Goal: Information Seeking & Learning: Learn about a topic

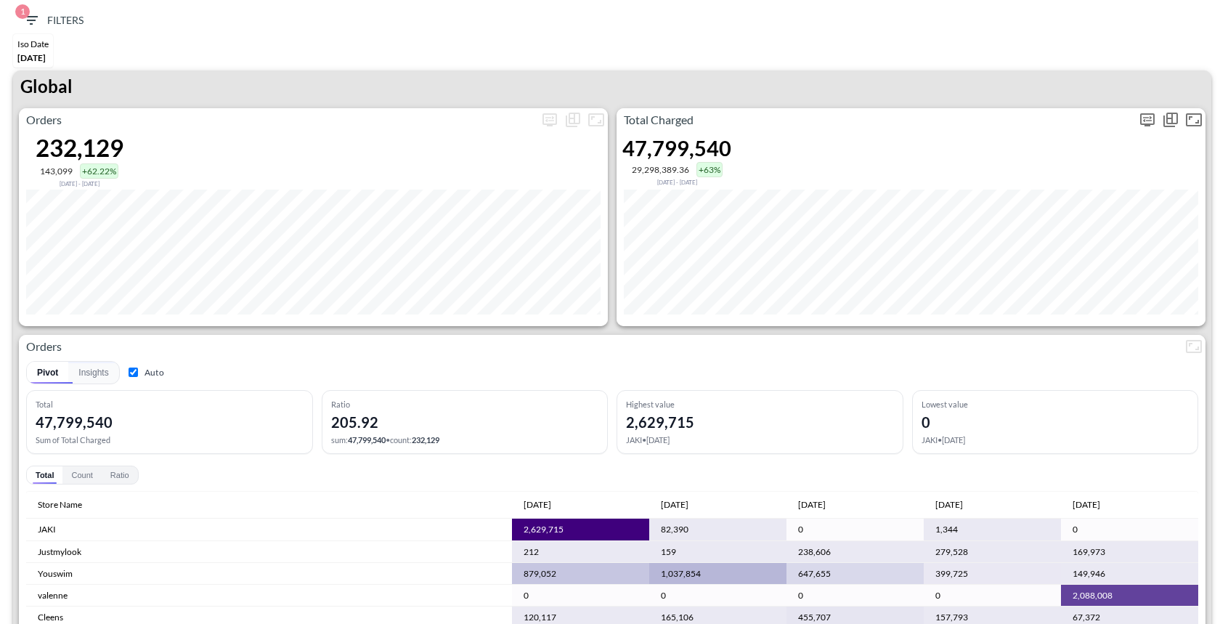
click at [1153, 119] on icon "more" at bounding box center [1147, 119] width 15 height 13
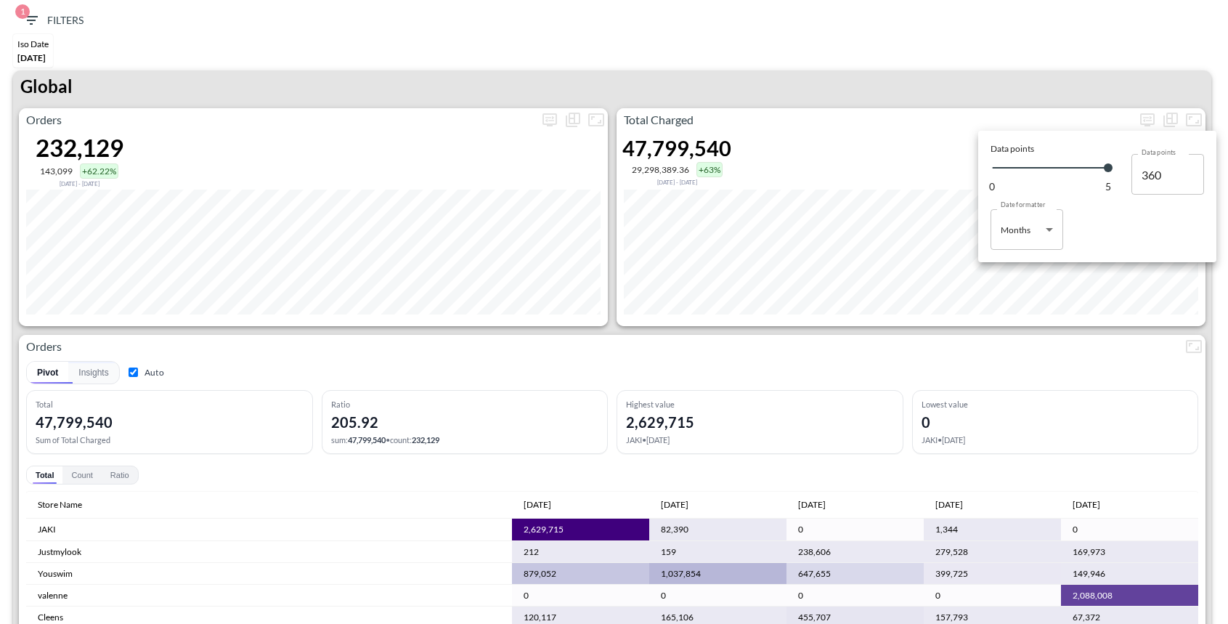
click at [1015, 243] on body "BI.P.EYE, Interactive Analytics Dashboards 1 Filters Iso Date May 01, 2025 Glob…" at bounding box center [614, 312] width 1228 height 624
click at [1023, 285] on div "Months" at bounding box center [1017, 288] width 30 height 13
click at [1015, 243] on body "BI.P.EYE, Interactive Analytics Dashboards 1 Filters Iso Date May 01, 2025 Glob…" at bounding box center [614, 312] width 1228 height 624
click at [1007, 269] on div "Days" at bounding box center [1011, 266] width 19 height 13
type input "Days"
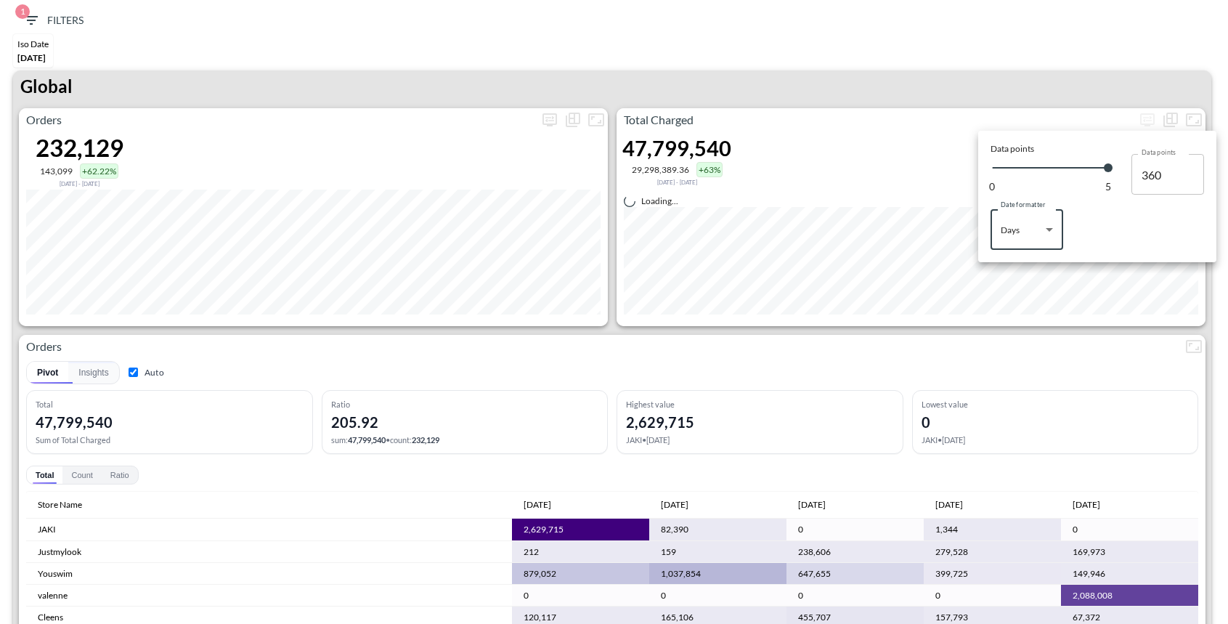
click at [875, 81] on div at bounding box center [614, 312] width 1228 height 624
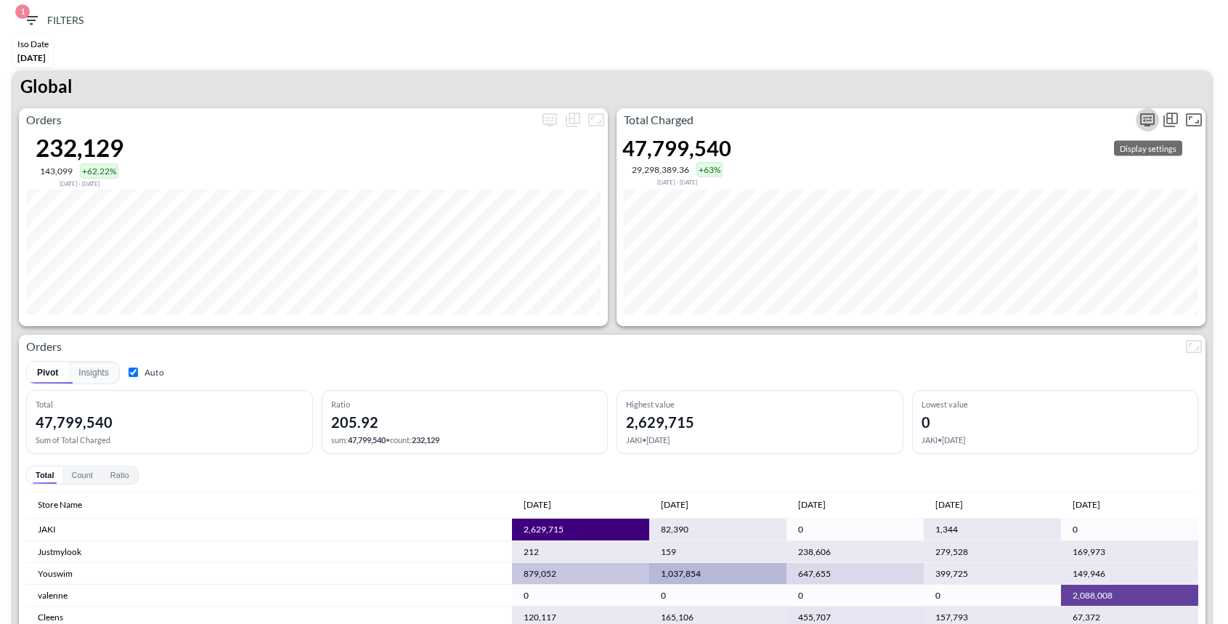
click at [1152, 120] on icon "more" at bounding box center [1147, 119] width 17 height 17
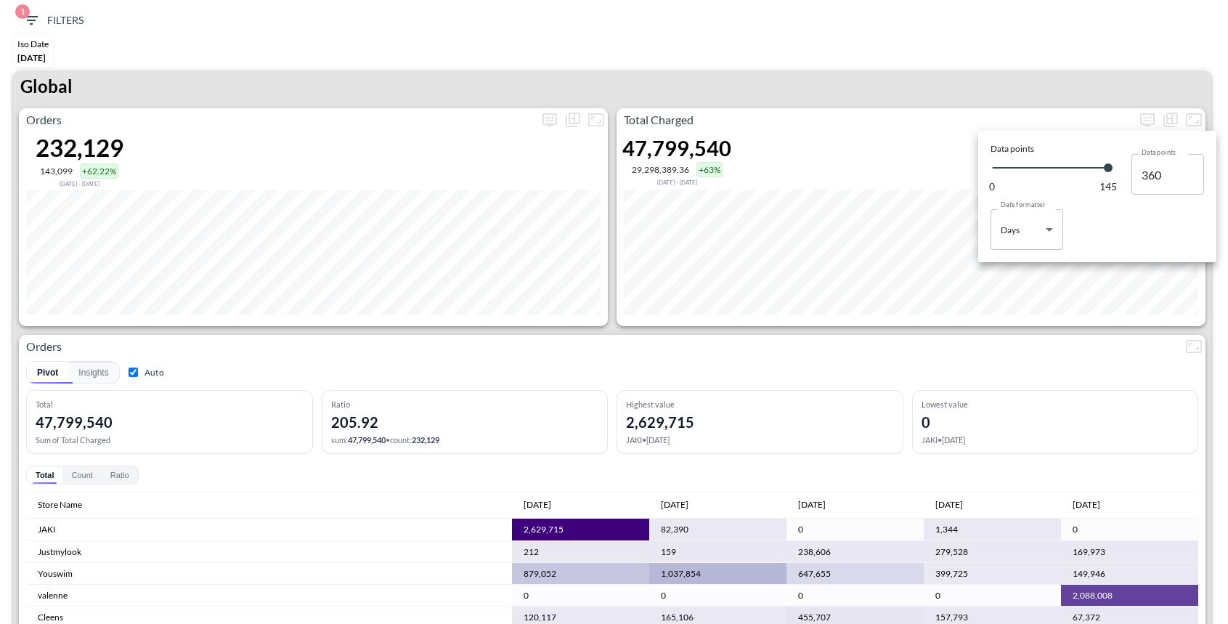
click at [1047, 226] on body "BI.P.EYE, Interactive Analytics Dashboards 1 Filters Iso Date May 01, 2025 Glob…" at bounding box center [614, 312] width 1228 height 624
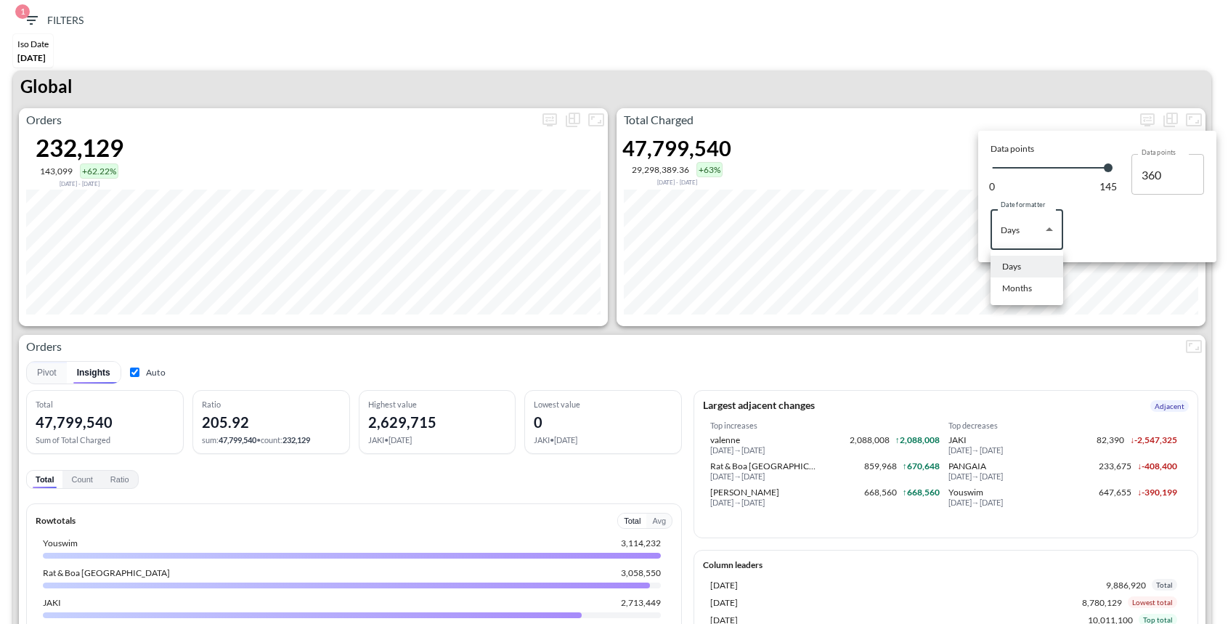
click at [1023, 291] on div "Months" at bounding box center [1017, 288] width 30 height 13
type input "Months"
click at [1015, 52] on div at bounding box center [614, 312] width 1228 height 624
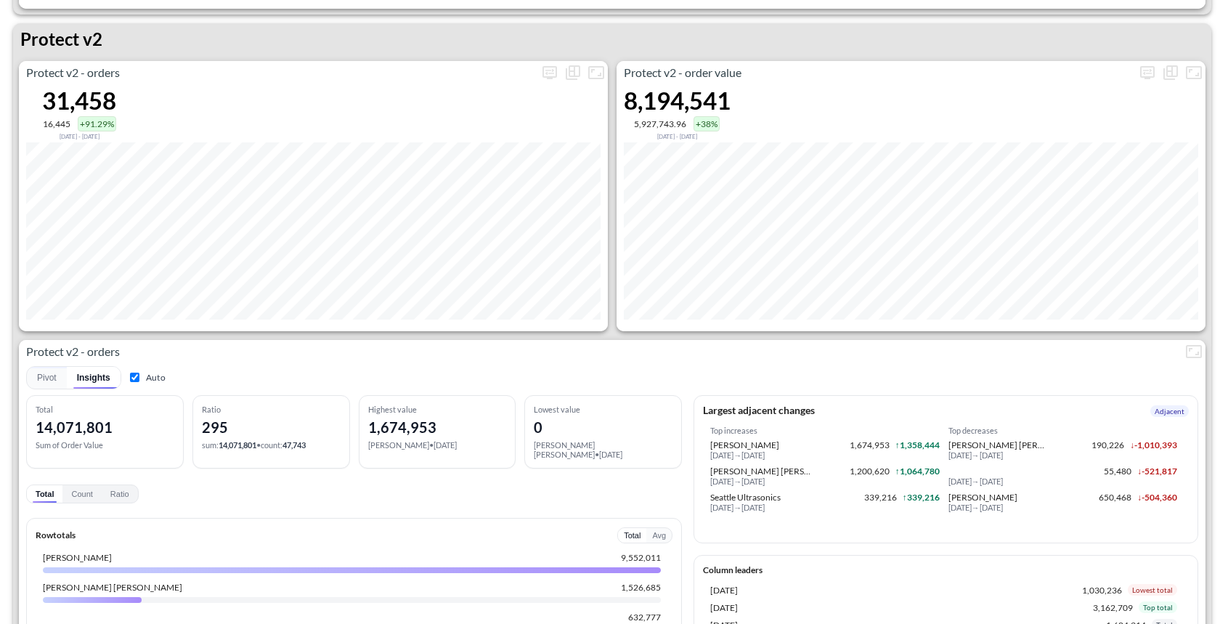
scroll to position [2981, 0]
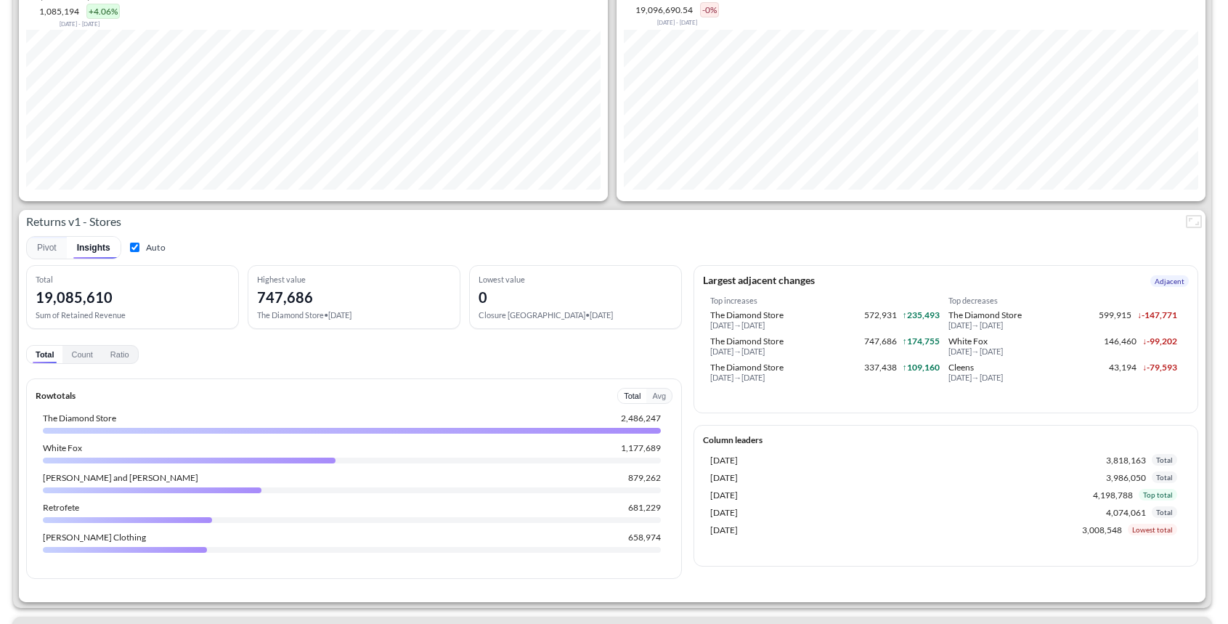
scroll to position [841, 0]
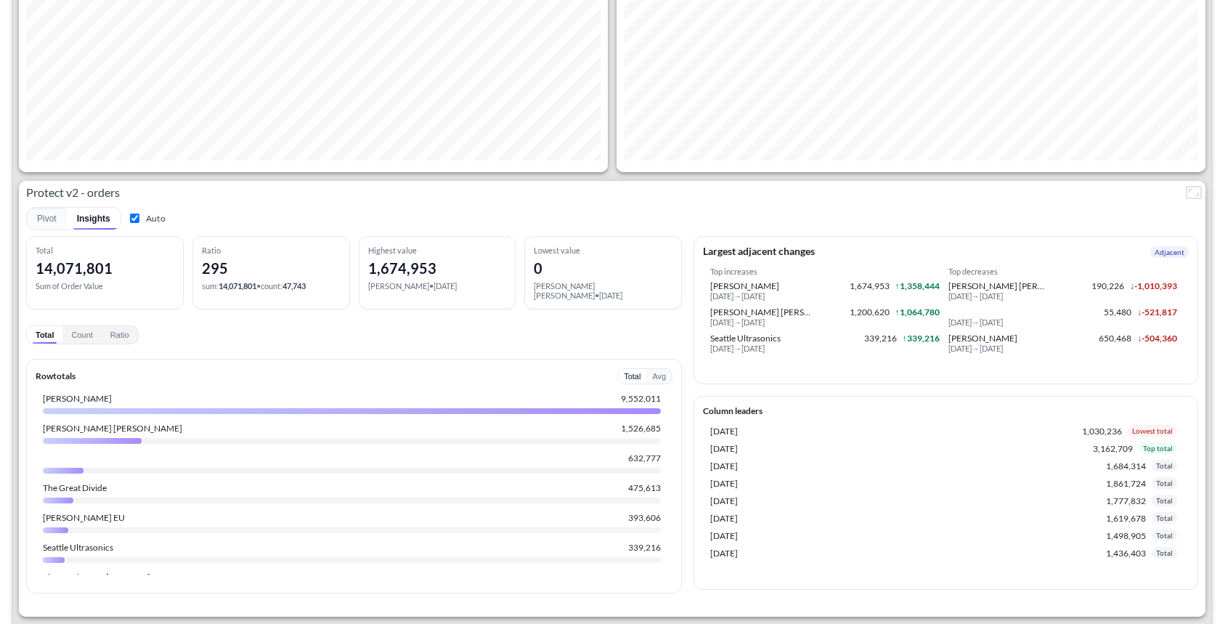
scroll to position [2981, 0]
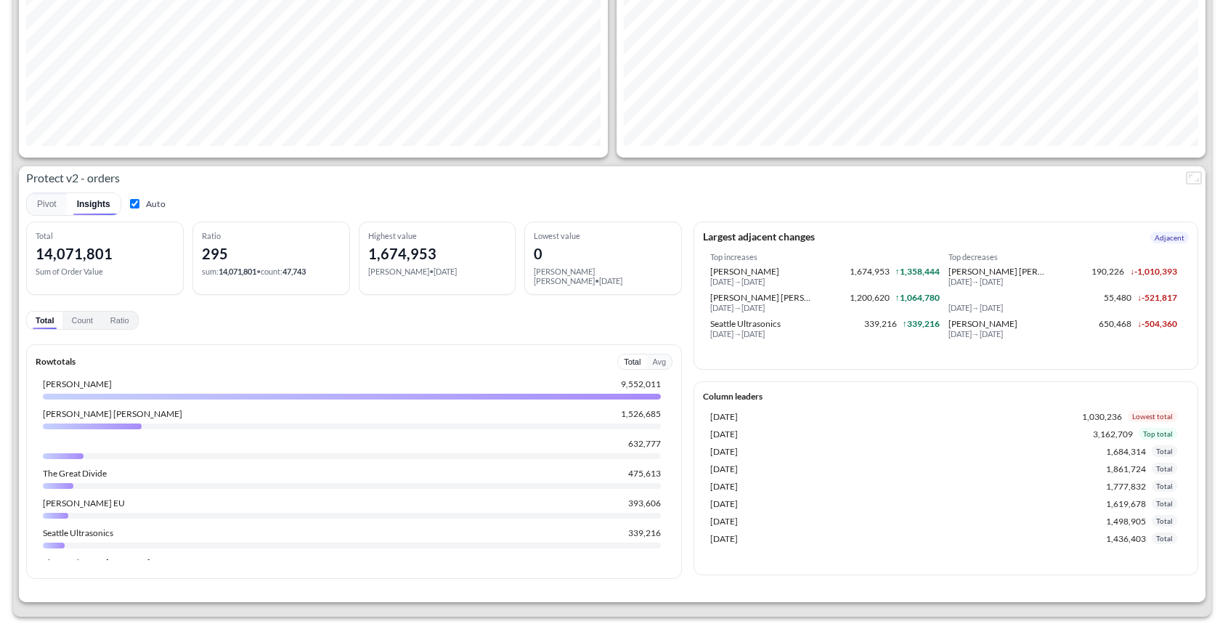
click at [142, 200] on label "Auto" at bounding box center [146, 204] width 38 height 14
click at [139, 200] on input "Auto" at bounding box center [134, 203] width 9 height 9
checkbox input "false"
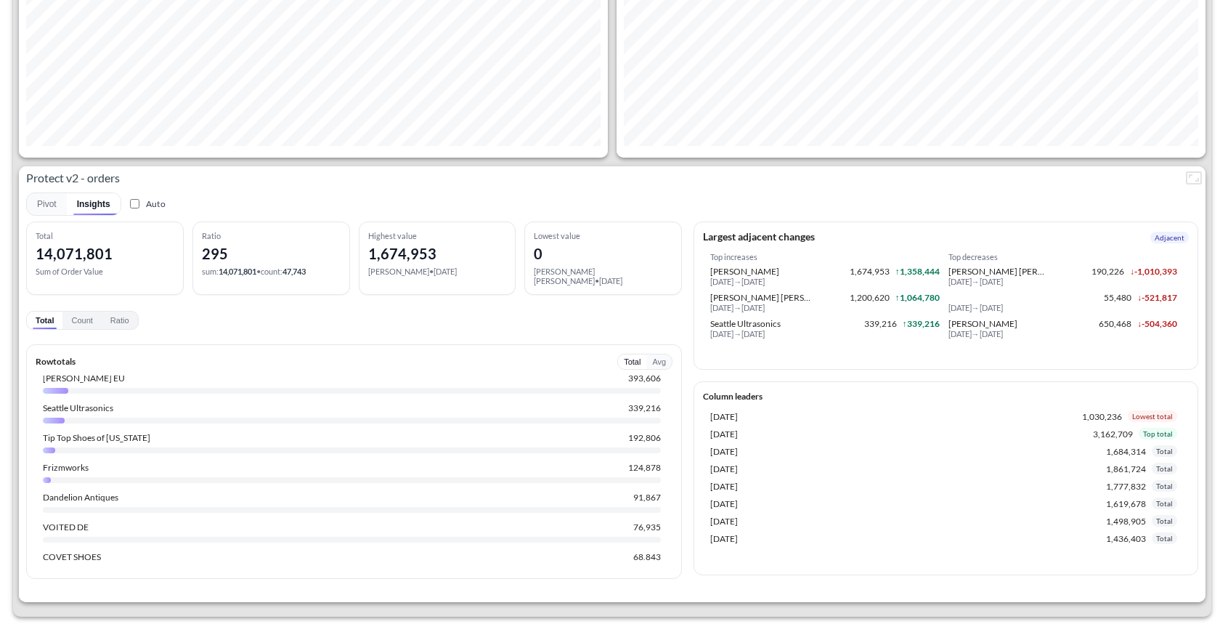
scroll to position [0, 0]
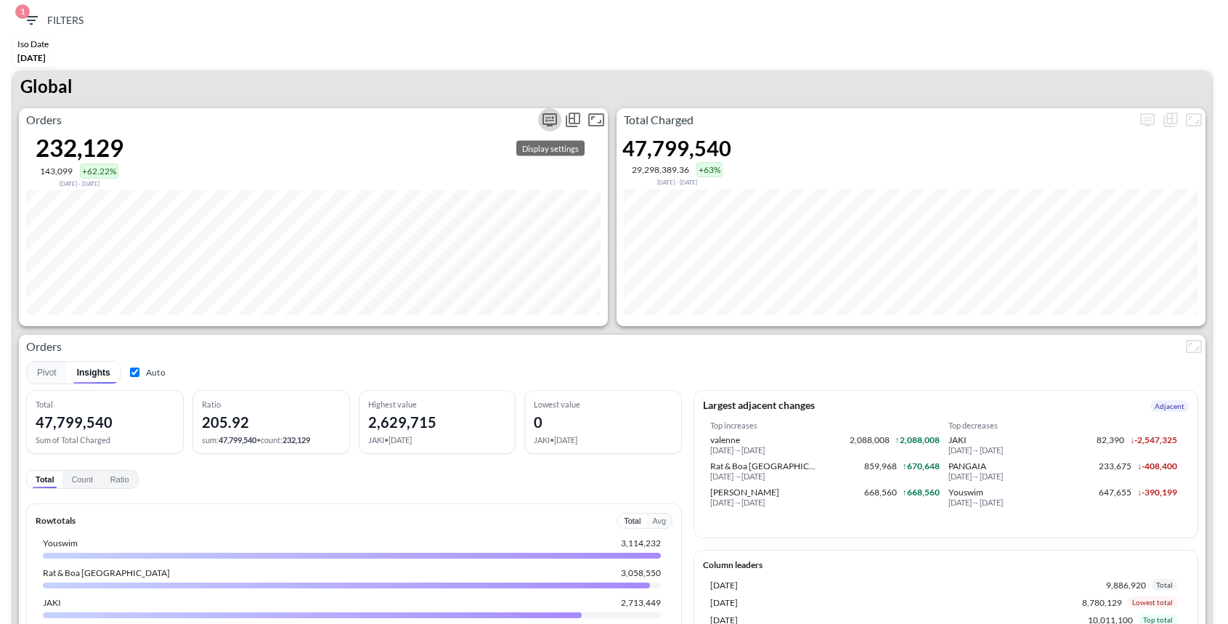
click at [544, 126] on icon "more" at bounding box center [549, 119] width 17 height 17
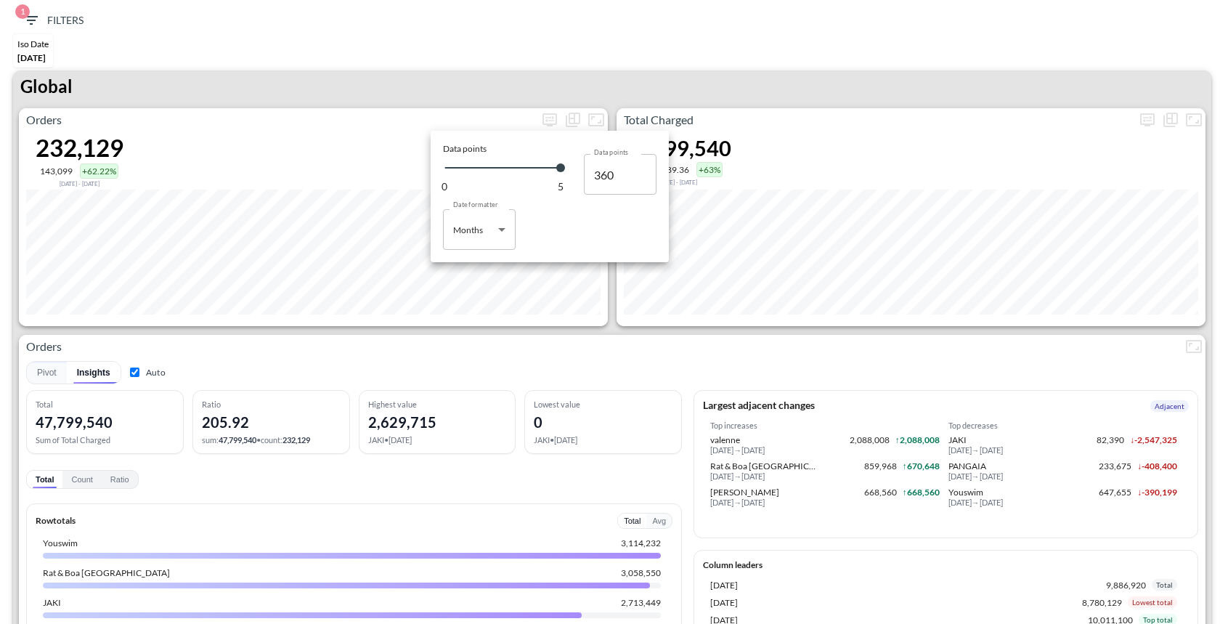
click at [506, 233] on body "BI.P.EYE, Interactive Analytics Dashboards 1 Filters Iso Date May 01, 2025 Glob…" at bounding box center [614, 312] width 1228 height 624
click at [573, 347] on div at bounding box center [614, 312] width 1228 height 624
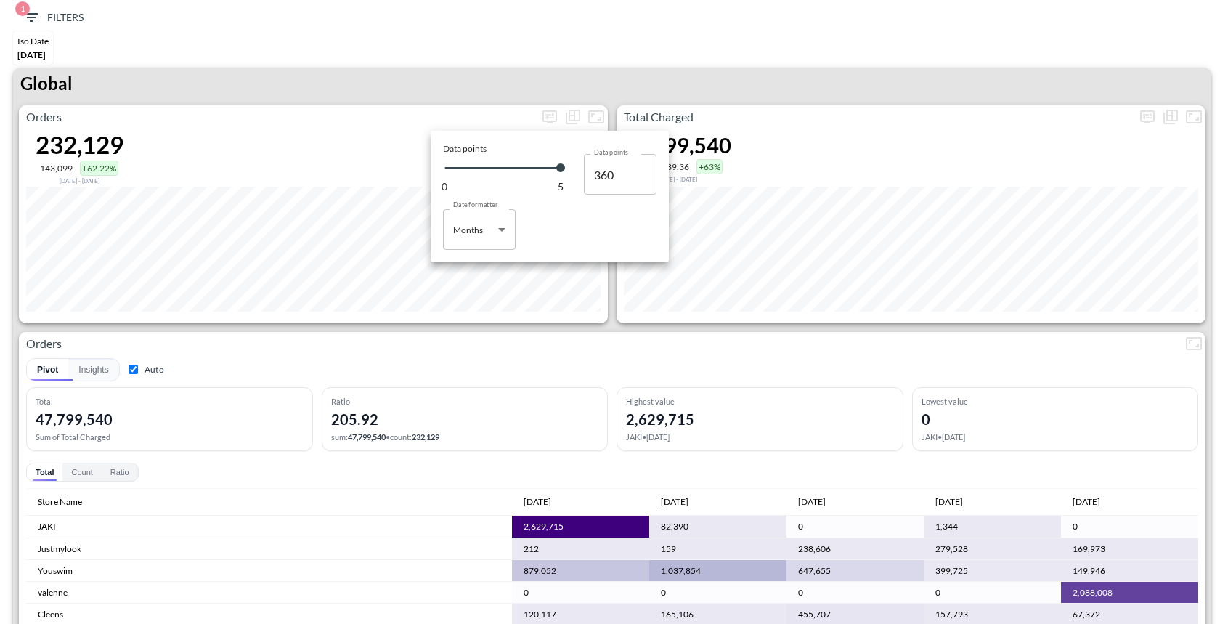
click at [137, 371] on div at bounding box center [614, 312] width 1228 height 624
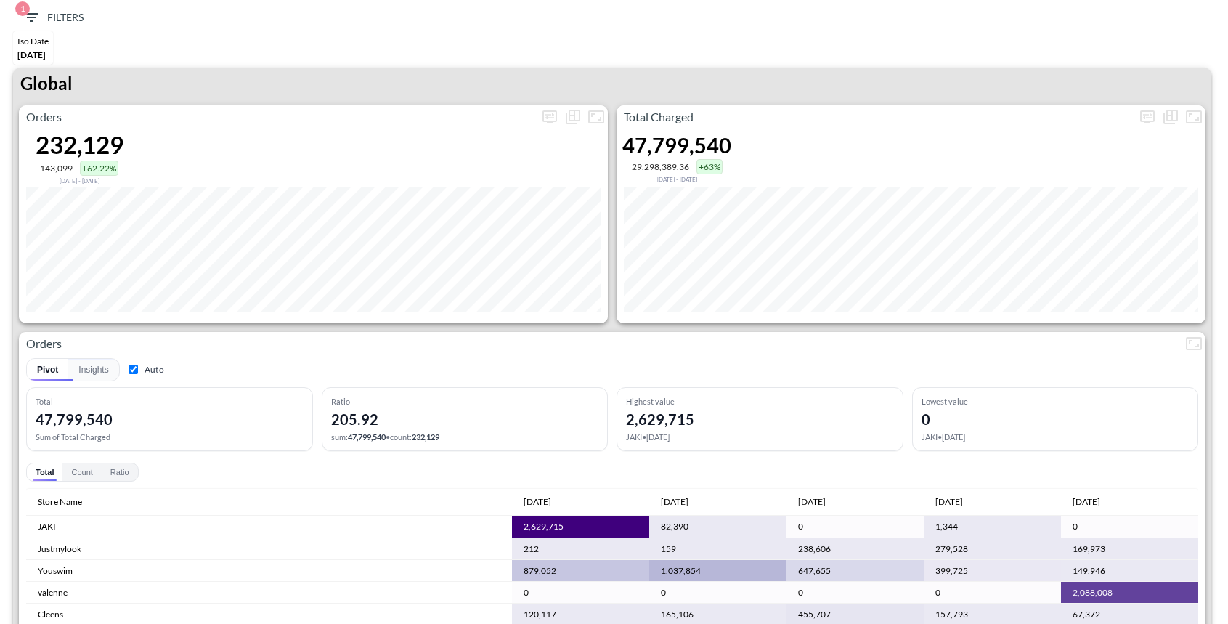
click at [133, 371] on input "Auto" at bounding box center [133, 369] width 9 height 9
checkbox input "false"
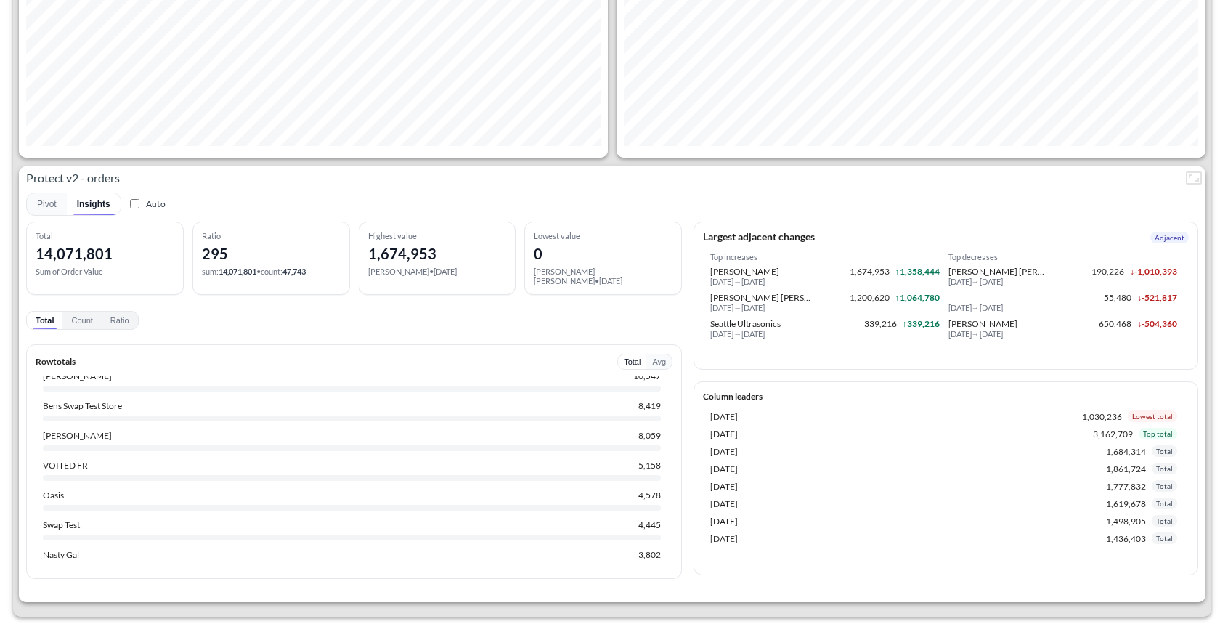
scroll to position [873, 0]
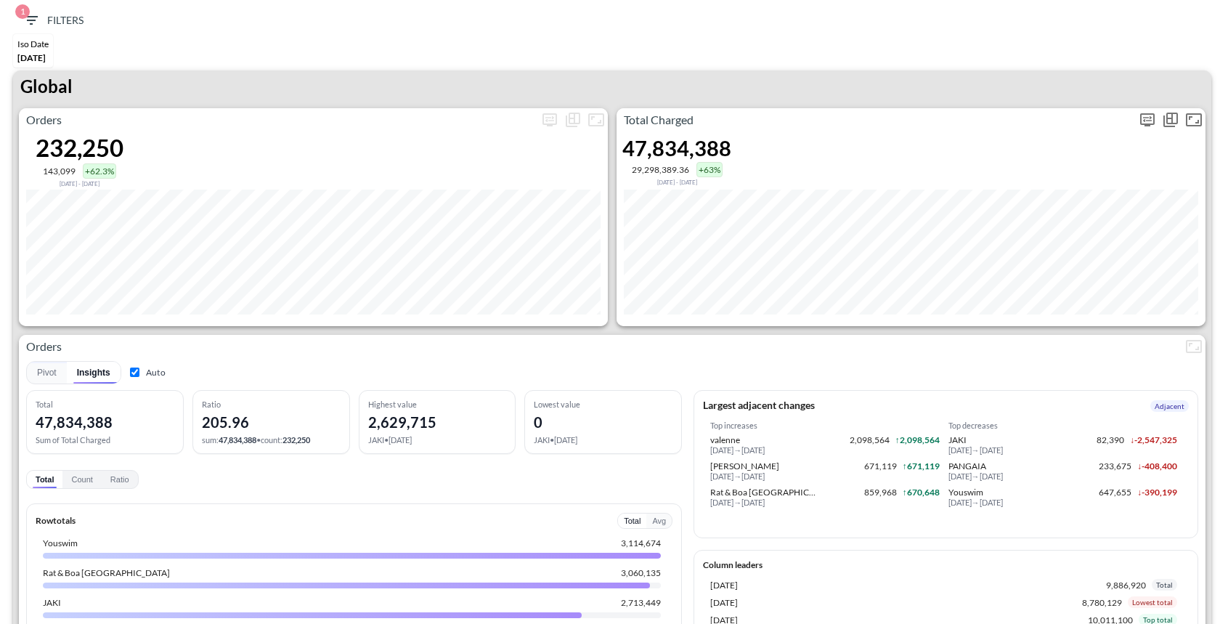
click at [1146, 121] on icon "more" at bounding box center [1147, 119] width 17 height 17
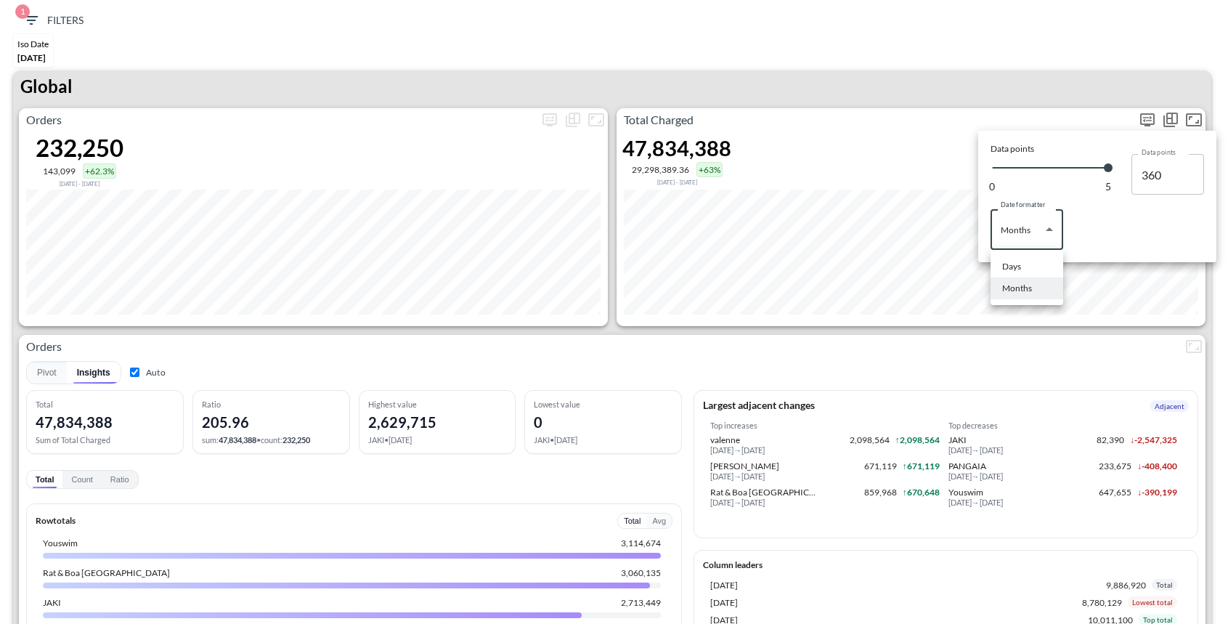
click at [1045, 235] on body "BI.P.EYE, Interactive Analytics Dashboards 1 Filters Iso Date [DATE] Global Ord…" at bounding box center [614, 312] width 1228 height 624
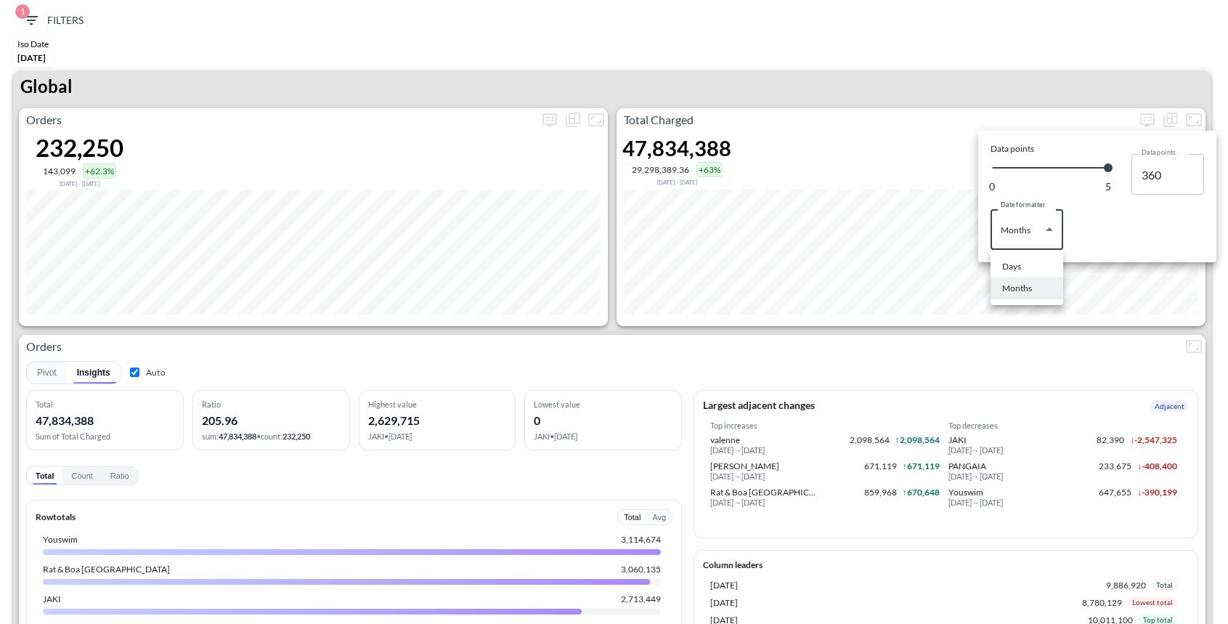
click at [1007, 269] on div "Days" at bounding box center [1011, 266] width 19 height 13
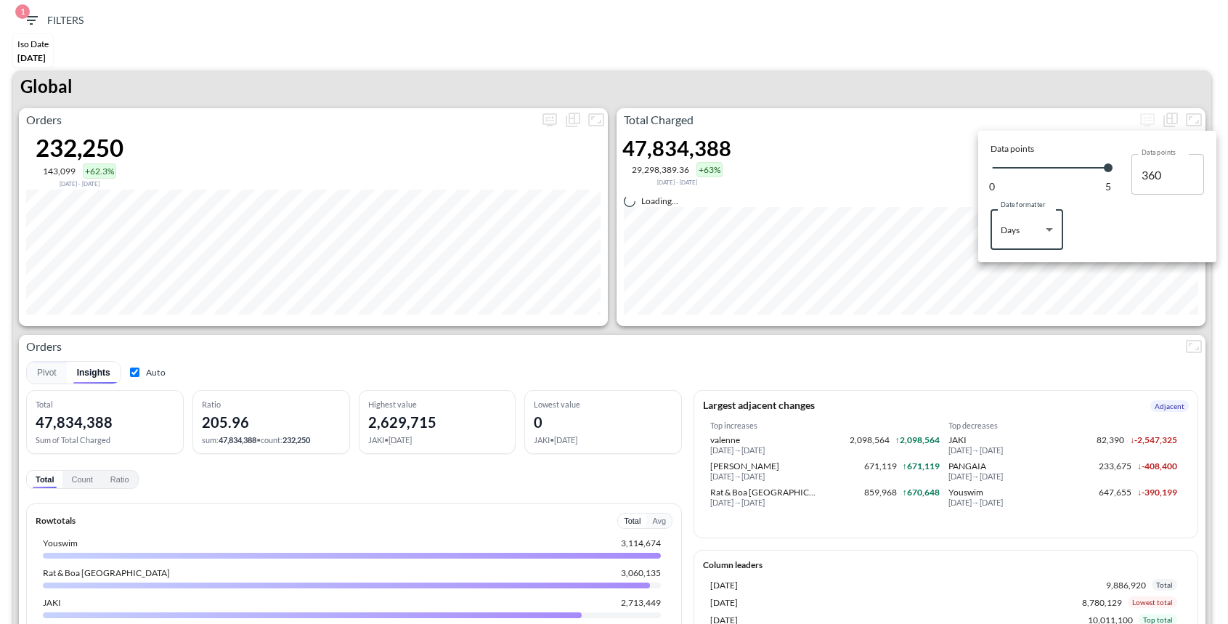
type input "Days"
click at [982, 78] on div at bounding box center [614, 312] width 1228 height 624
click at [930, 100] on div at bounding box center [614, 312] width 1228 height 624
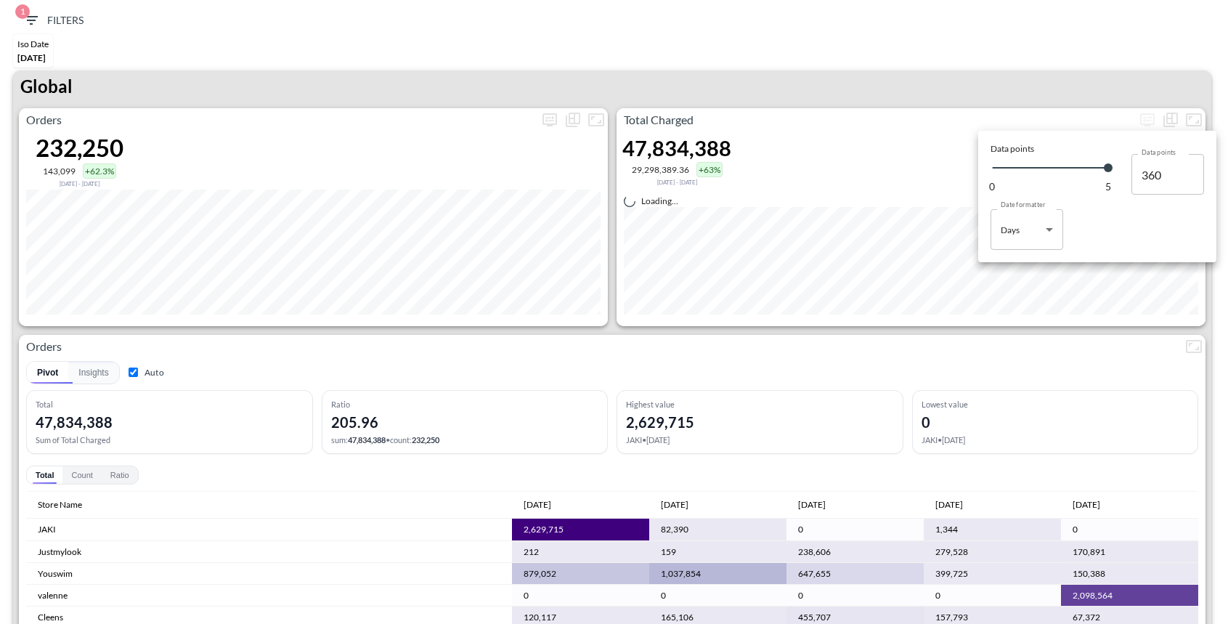
type input "145"
click at [901, 129] on div at bounding box center [614, 312] width 1228 height 624
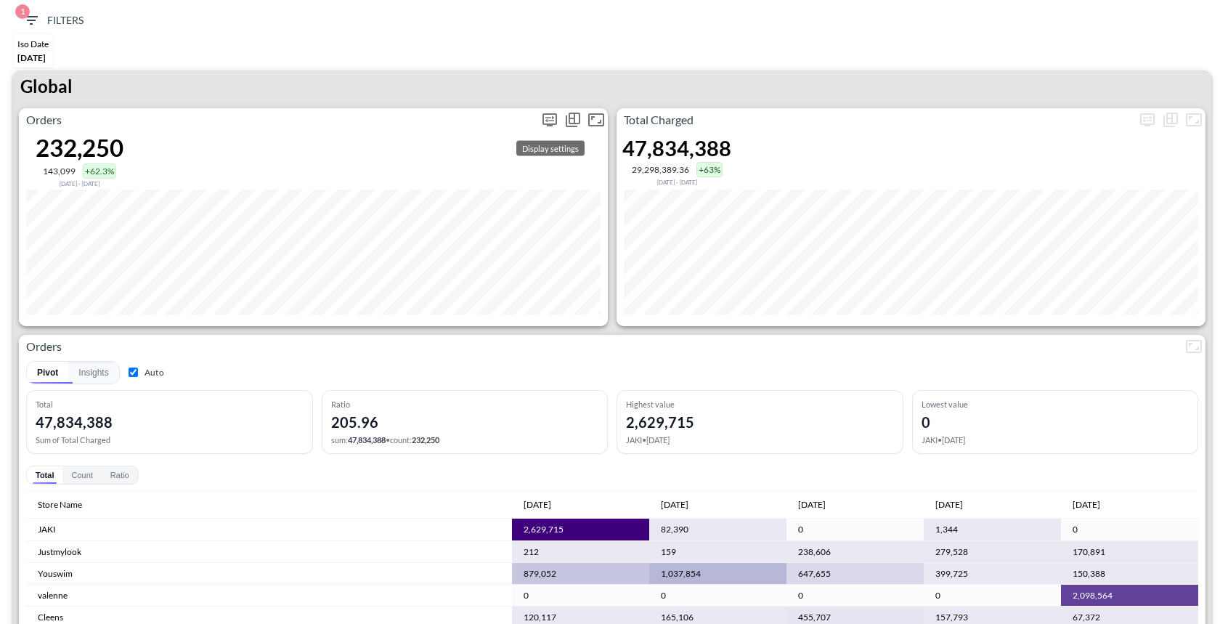
click at [551, 117] on icon "more" at bounding box center [549, 119] width 17 height 17
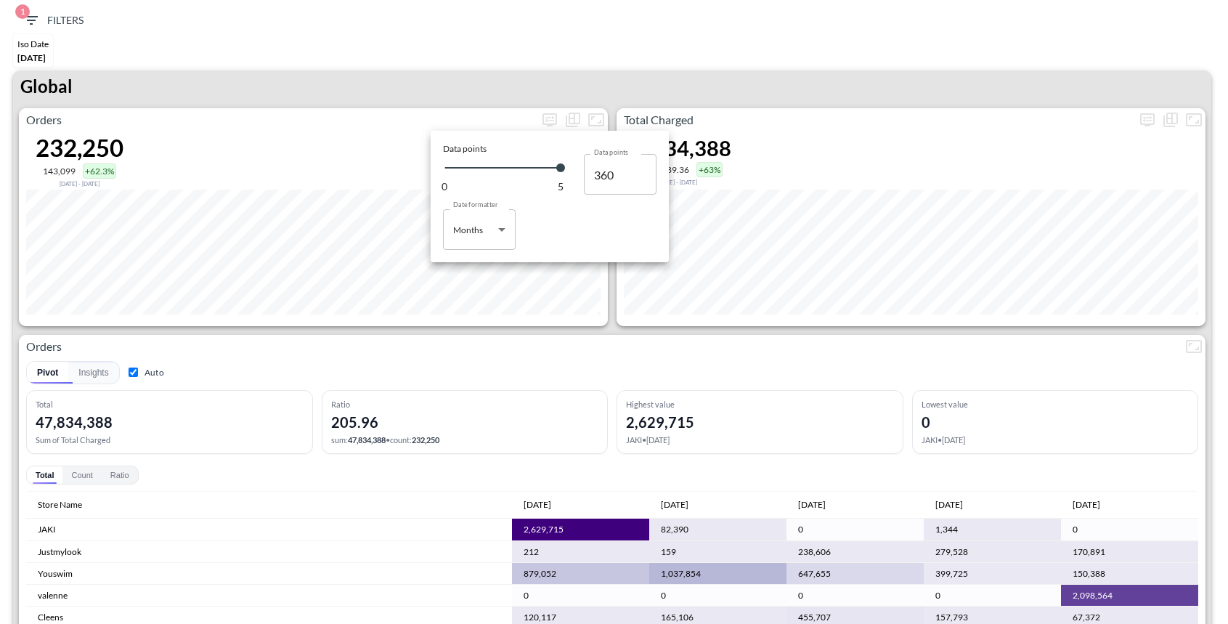
click at [1028, 100] on div at bounding box center [614, 312] width 1228 height 624
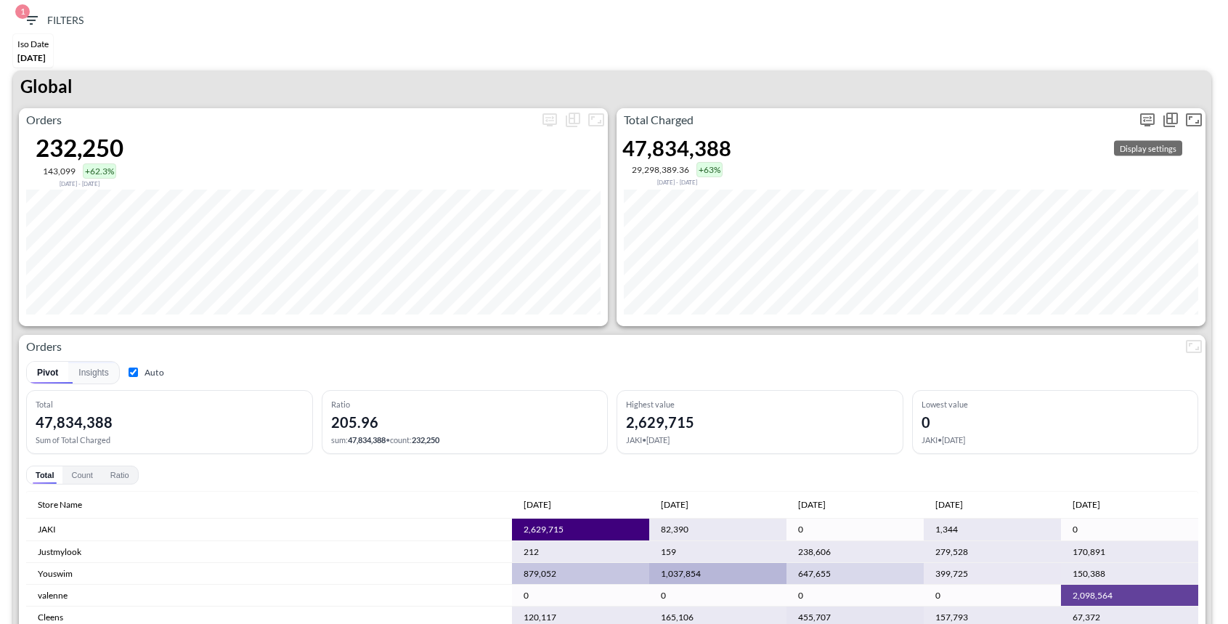
click at [1152, 122] on icon "more" at bounding box center [1147, 119] width 15 height 13
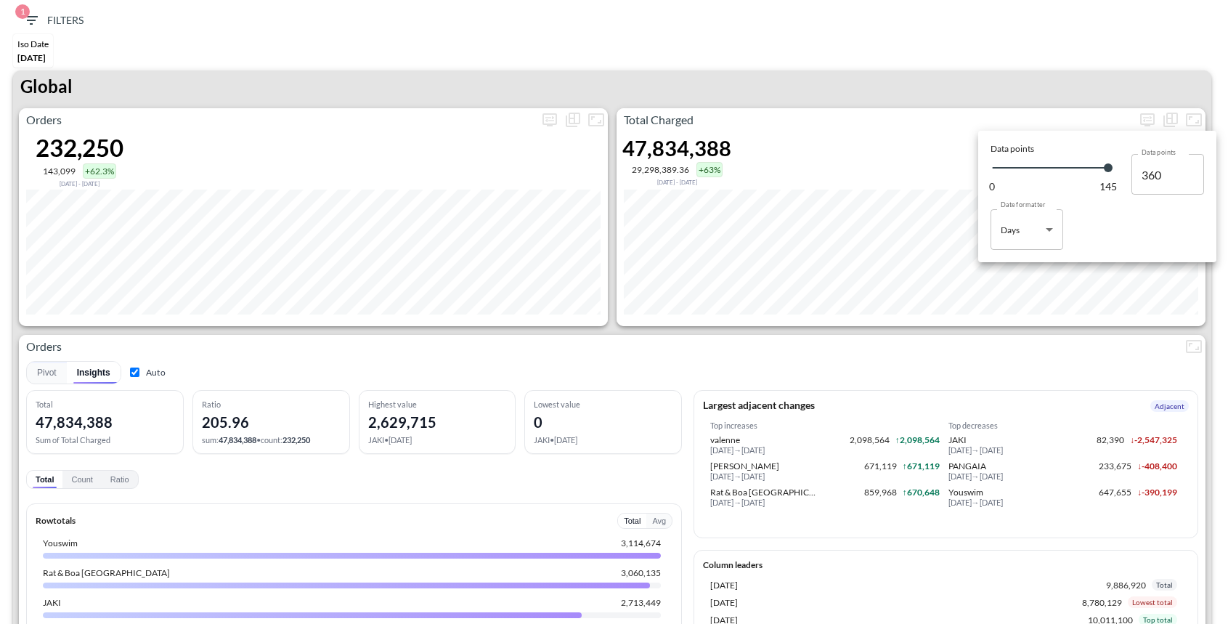
click at [1033, 240] on body "BI.P.EYE, Interactive Analytics Dashboards 1 Filters Iso Date [DATE] Global Ord…" at bounding box center [614, 312] width 1228 height 624
click at [1024, 282] on div "Months" at bounding box center [1017, 288] width 30 height 13
type input "Months"
click at [899, 68] on div at bounding box center [614, 312] width 1228 height 624
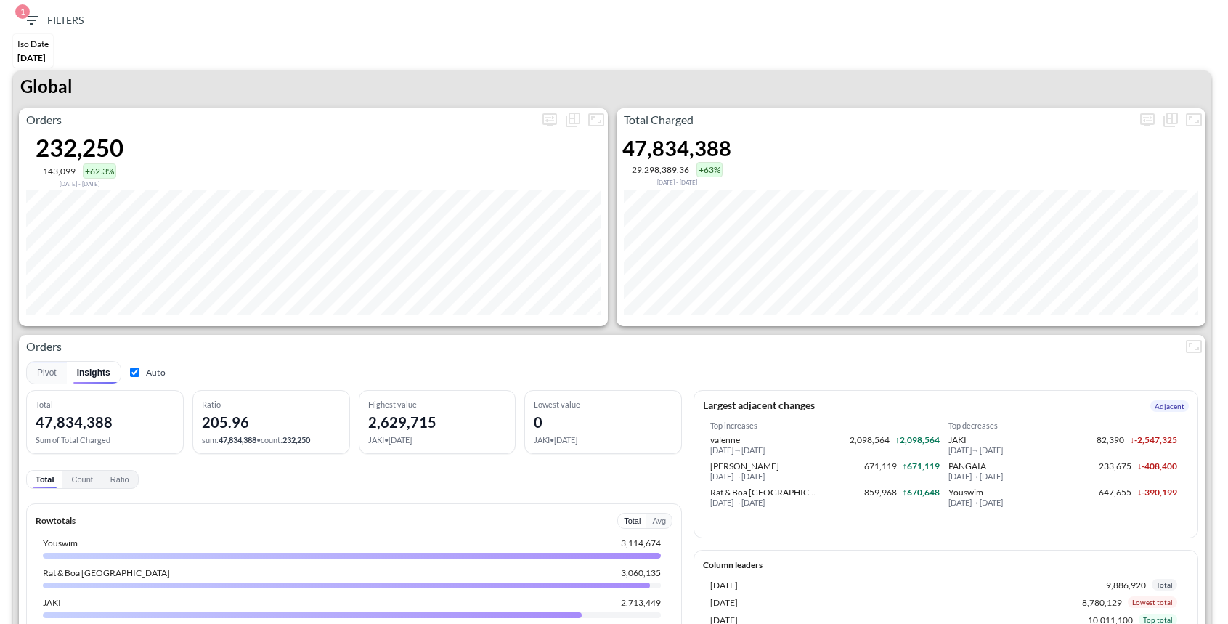
click at [42, 23] on span "1 Filters" at bounding box center [53, 21] width 61 height 18
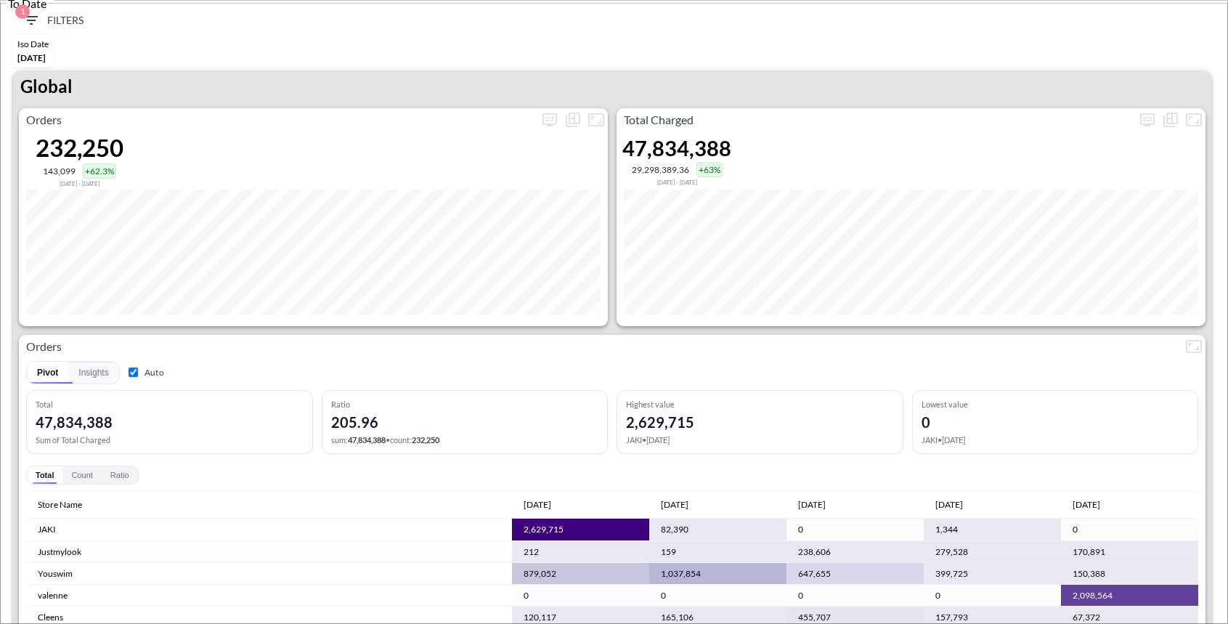
click at [777, 623] on div at bounding box center [614, 624] width 1228 height 0
click at [671, 623] on div at bounding box center [614, 624] width 1228 height 0
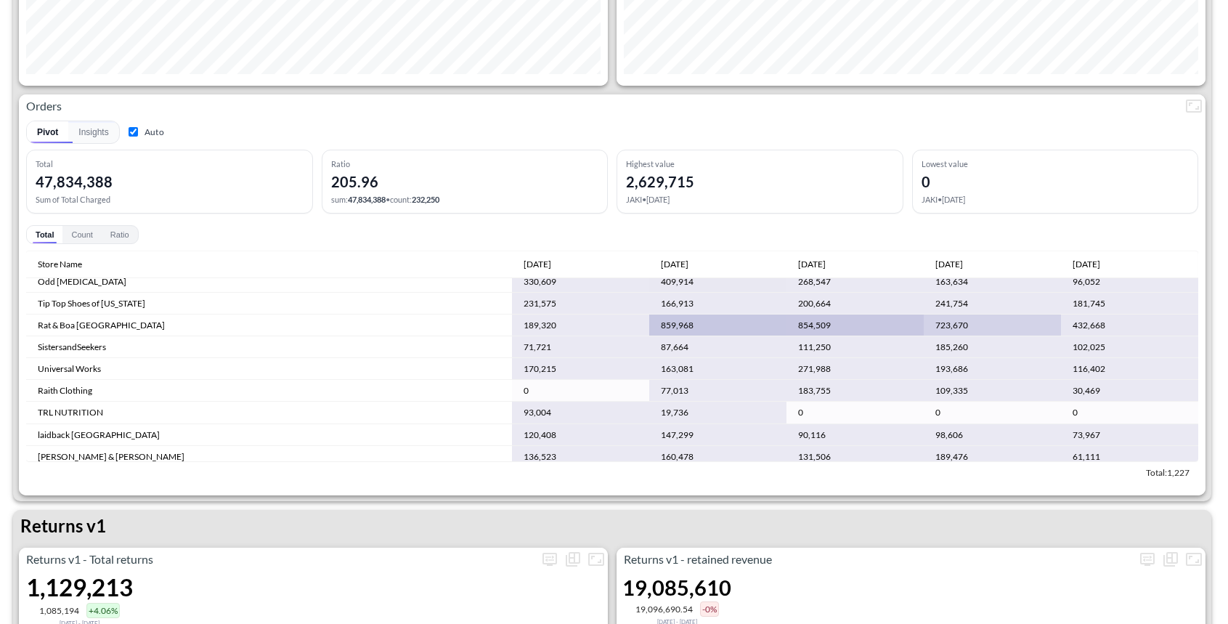
scroll to position [300, 0]
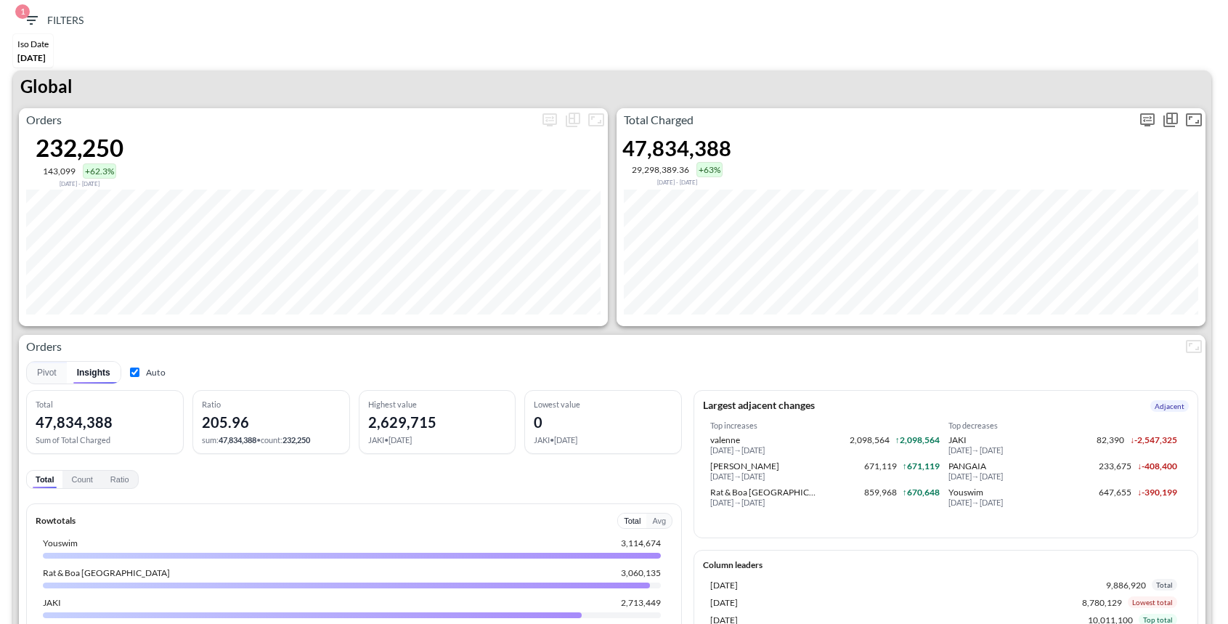
click at [1146, 124] on icon "more" at bounding box center [1147, 119] width 15 height 13
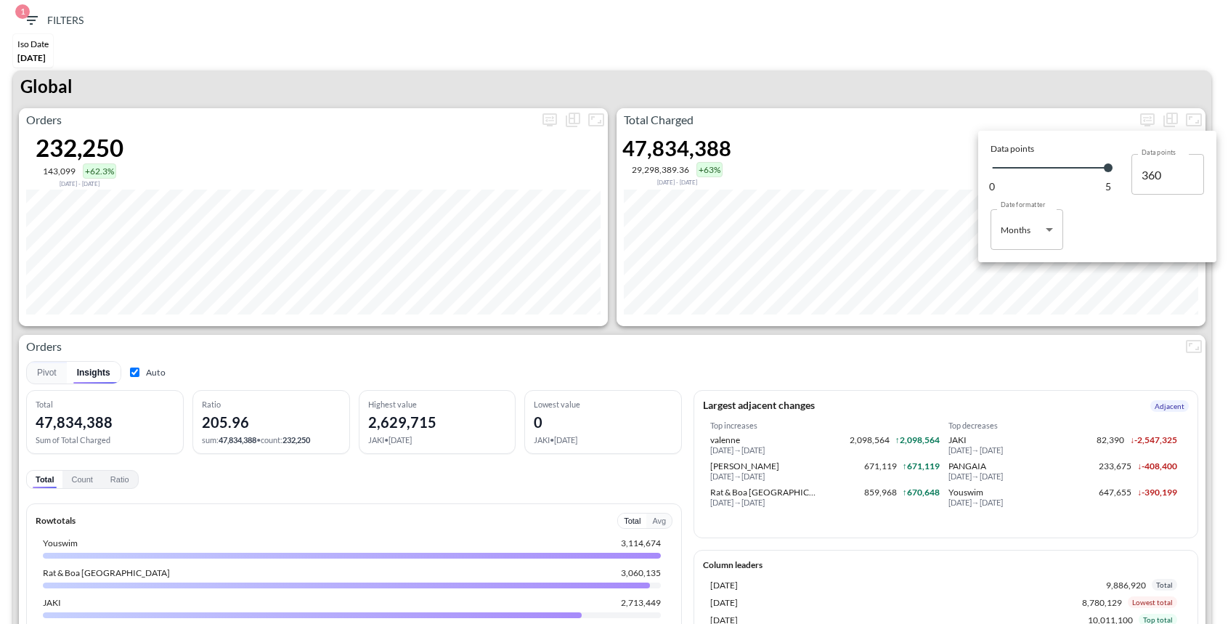
click at [1035, 243] on body "BI.P.EYE, Interactive Analytics Dashboards 1 Filters Iso Date May 01, 2025 Glob…" at bounding box center [614, 312] width 1228 height 624
click at [1026, 272] on li "Days" at bounding box center [1027, 267] width 73 height 22
type input "Days"
type input "145"
click at [927, 78] on div at bounding box center [614, 312] width 1228 height 624
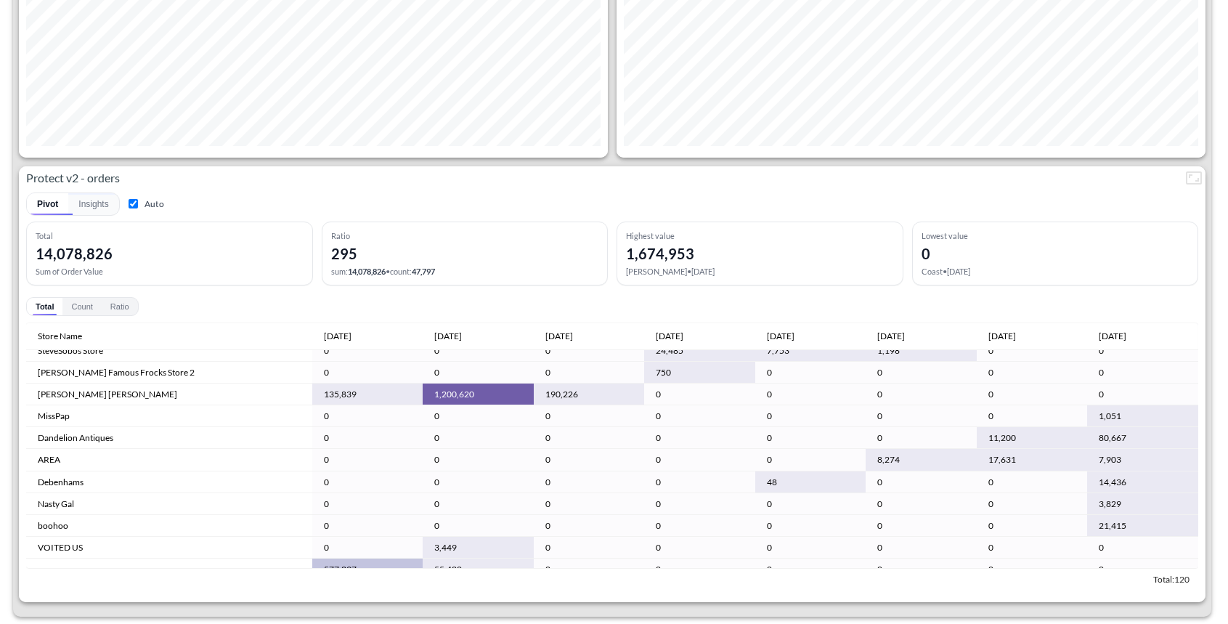
scroll to position [770, 0]
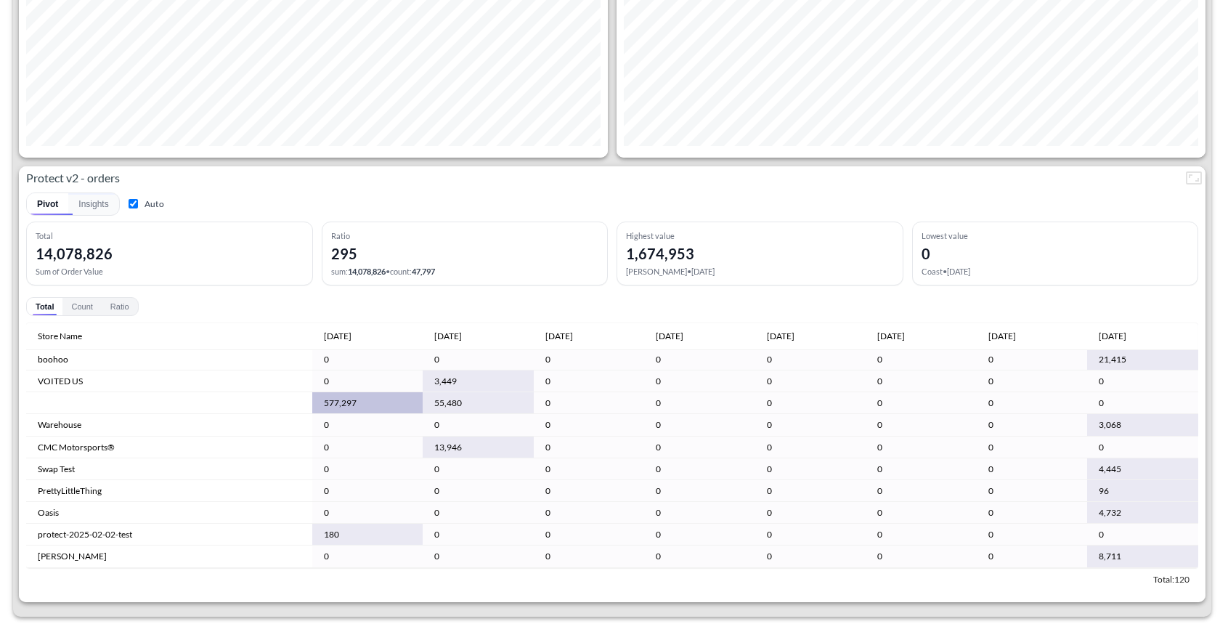
click at [152, 198] on label "Auto" at bounding box center [145, 204] width 38 height 14
click at [138, 199] on input "Auto" at bounding box center [133, 203] width 9 height 9
checkbox input "false"
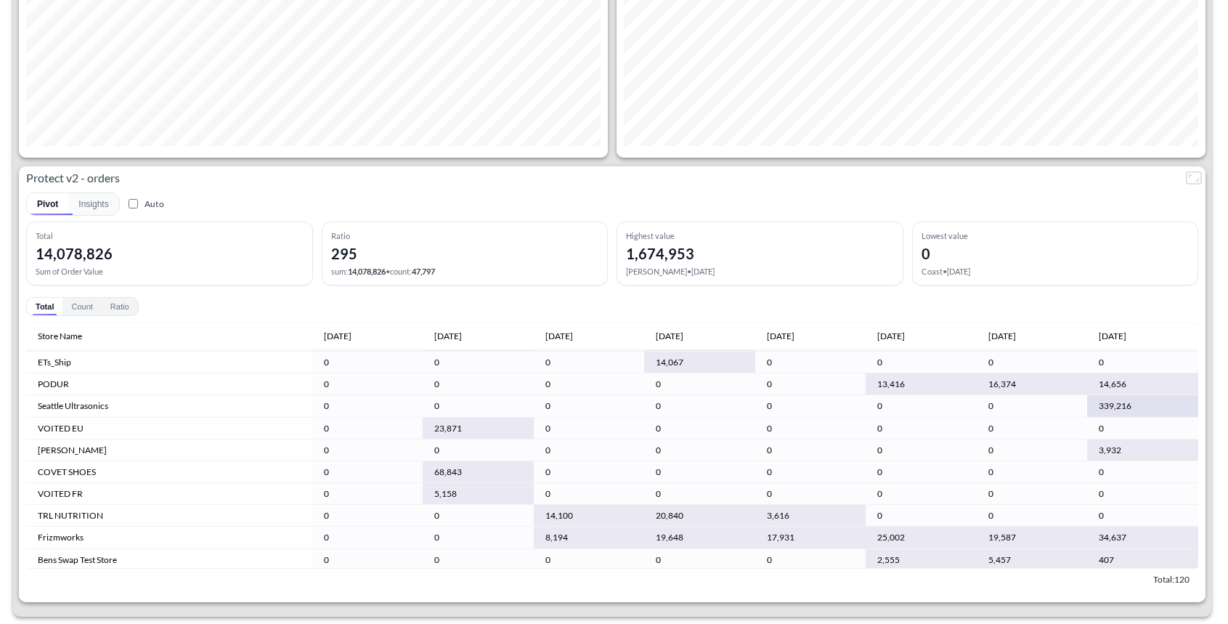
scroll to position [357, 0]
